Goal: Check status

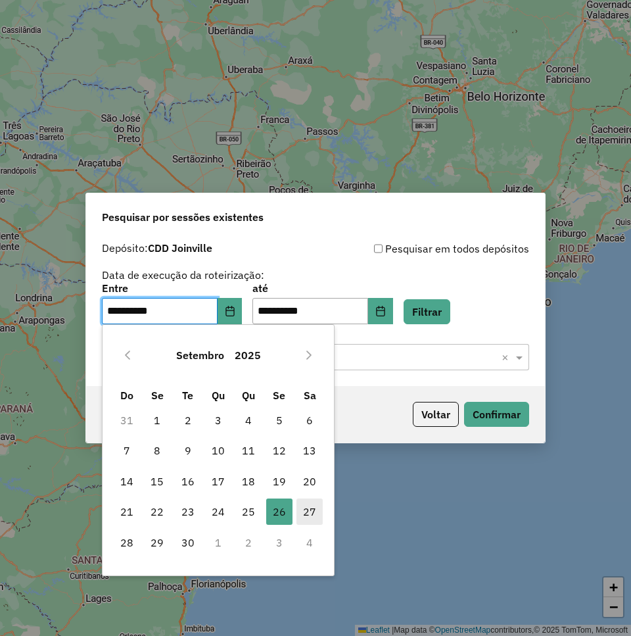
click at [309, 512] on span "27" at bounding box center [310, 512] width 26 height 26
type input "**********"
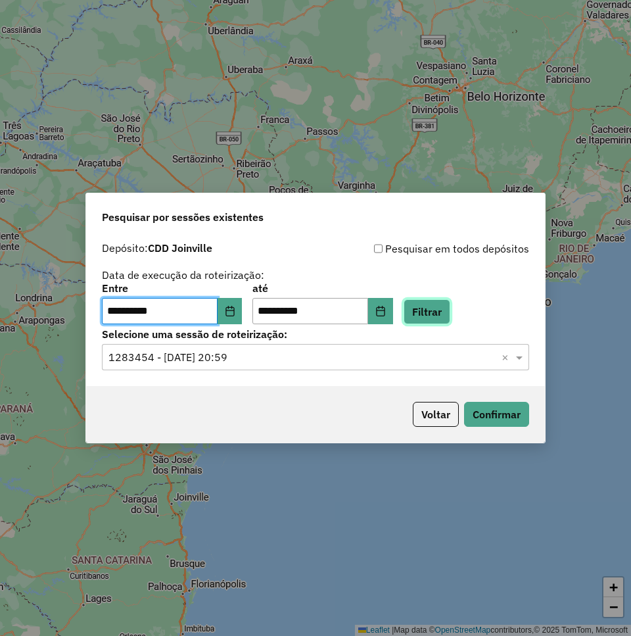
click at [451, 313] on button "Filtrar" at bounding box center [427, 311] width 47 height 25
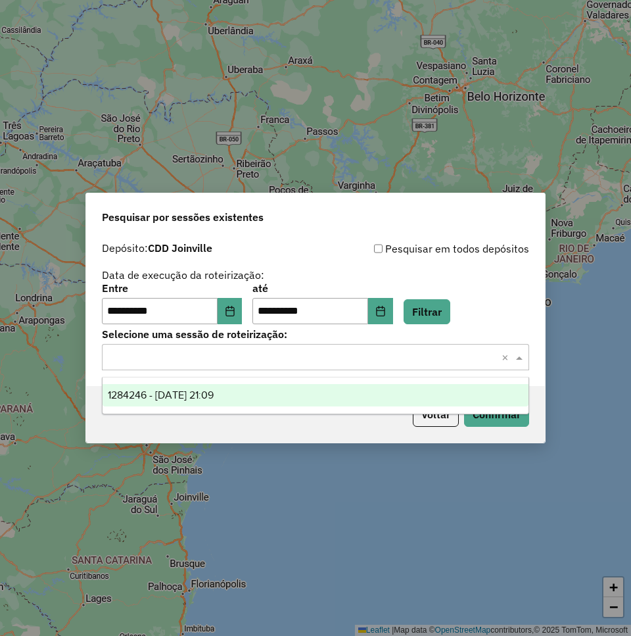
click at [390, 366] on div "Selecione uma sessão × ×" at bounding box center [315, 357] width 427 height 26
click at [355, 395] on div "1284246 - [DATE] 21:09" at bounding box center [316, 395] width 426 height 22
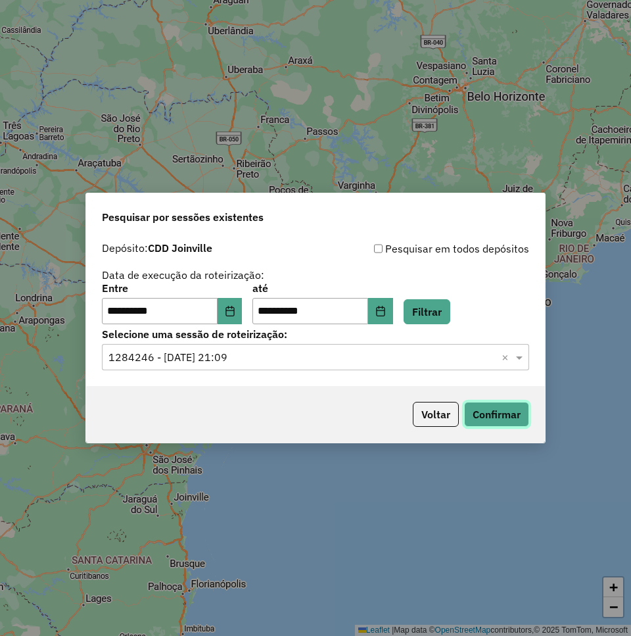
click at [474, 410] on button "Confirmar" at bounding box center [496, 414] width 65 height 25
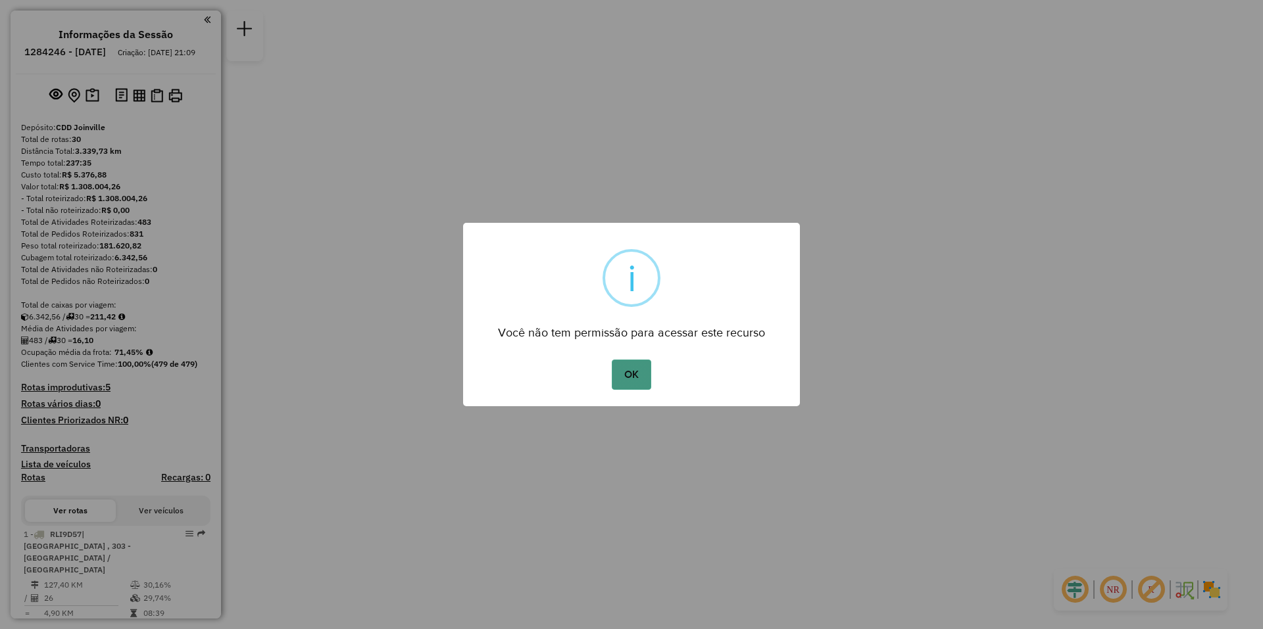
click at [631, 374] on button "OK" at bounding box center [631, 375] width 39 height 30
